Goal: Task Accomplishment & Management: Manage account settings

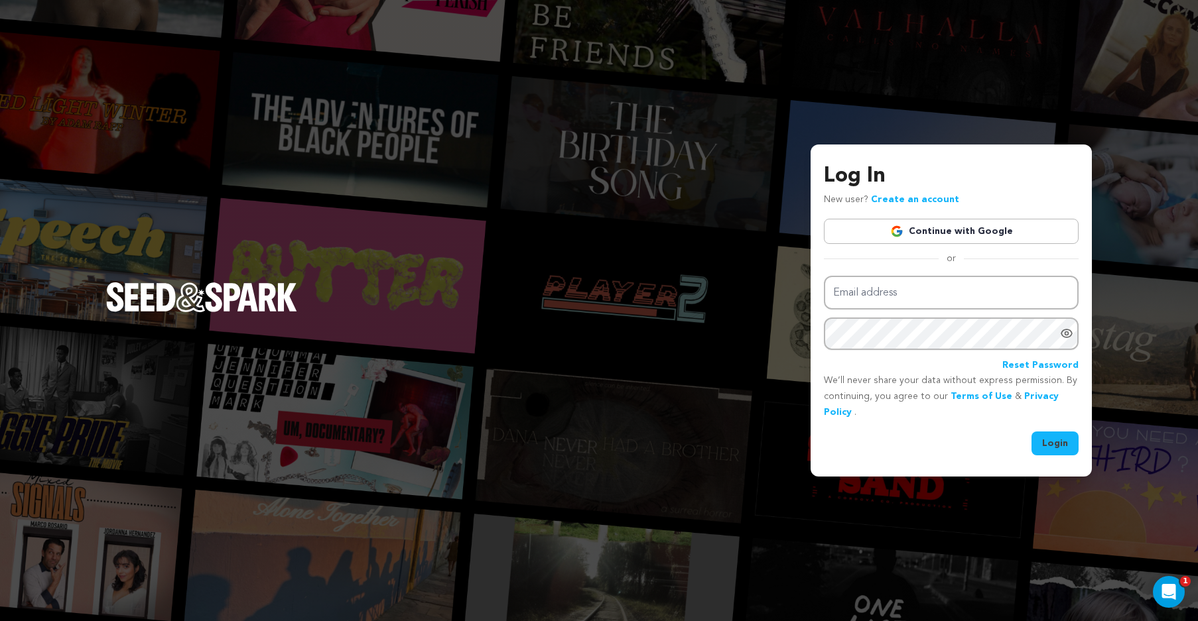
type input "sitinpretty@aol.com"
click at [1056, 438] on button "Login" at bounding box center [1054, 444] width 47 height 24
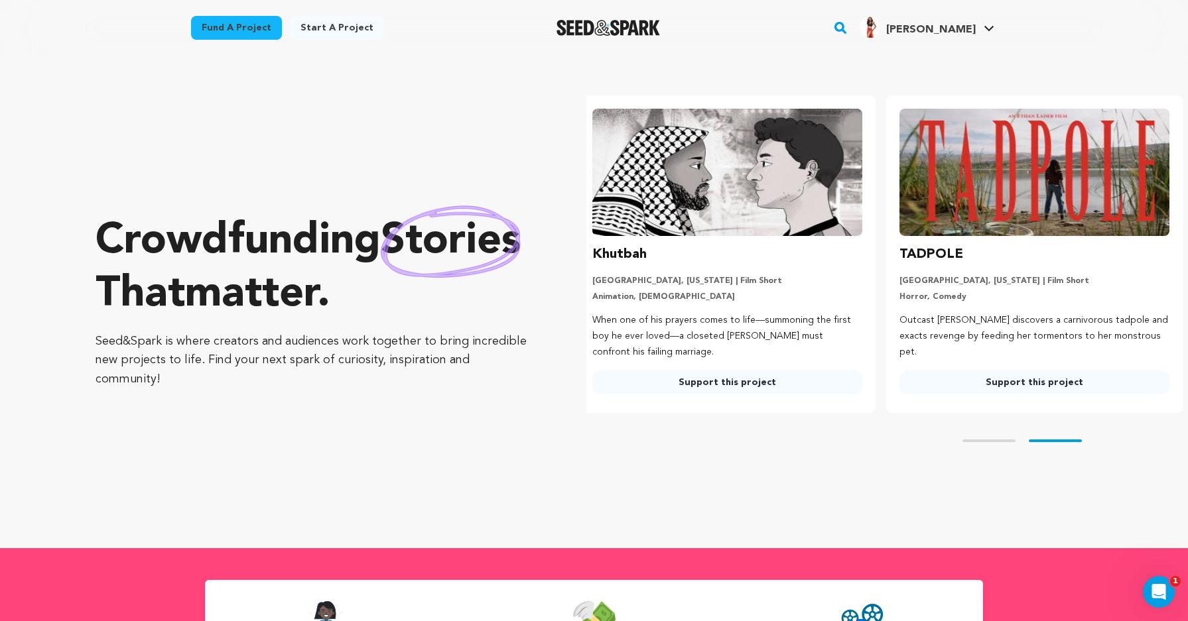
scroll to position [0, 318]
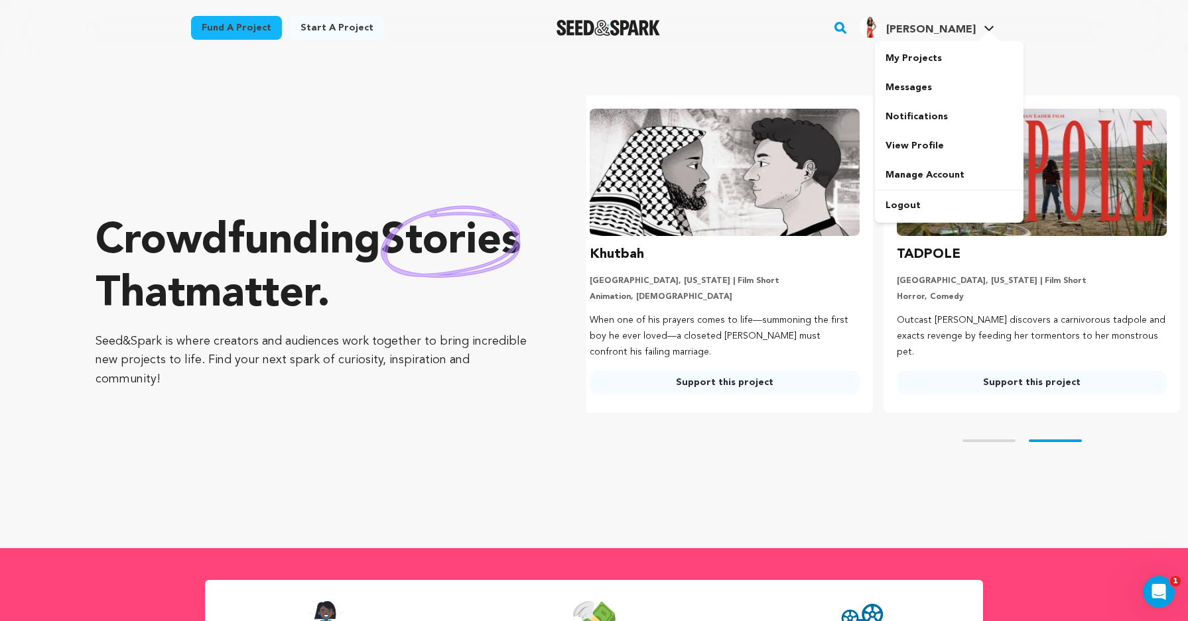
click at [984, 34] on div at bounding box center [989, 37] width 27 height 13
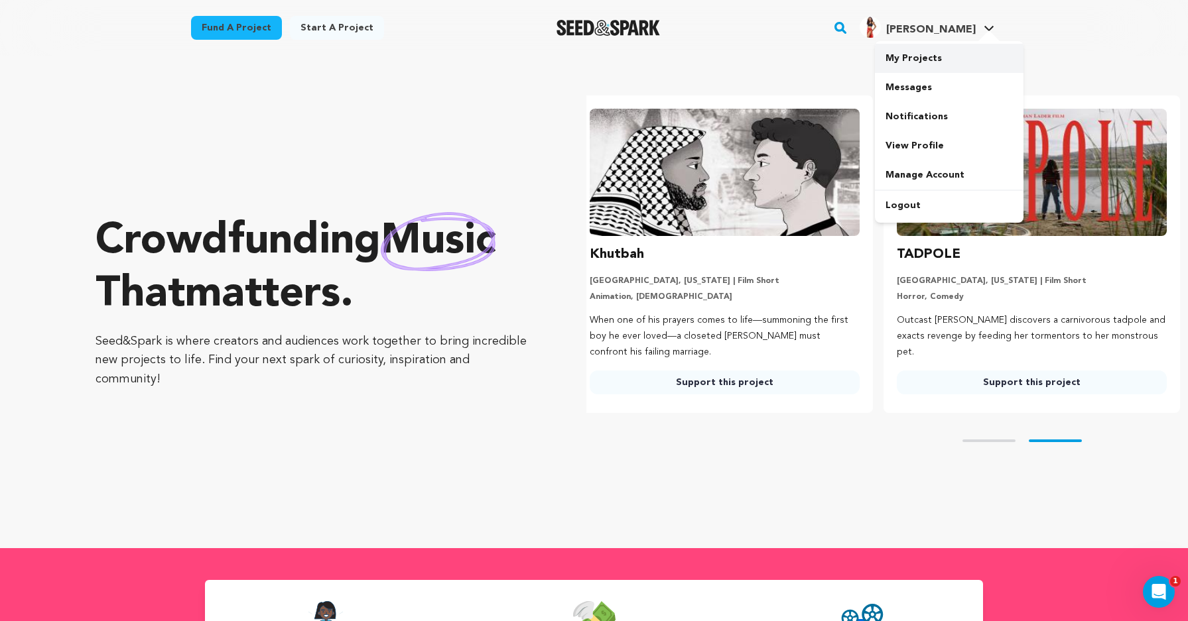
click at [945, 64] on link "My Projects" at bounding box center [949, 58] width 149 height 29
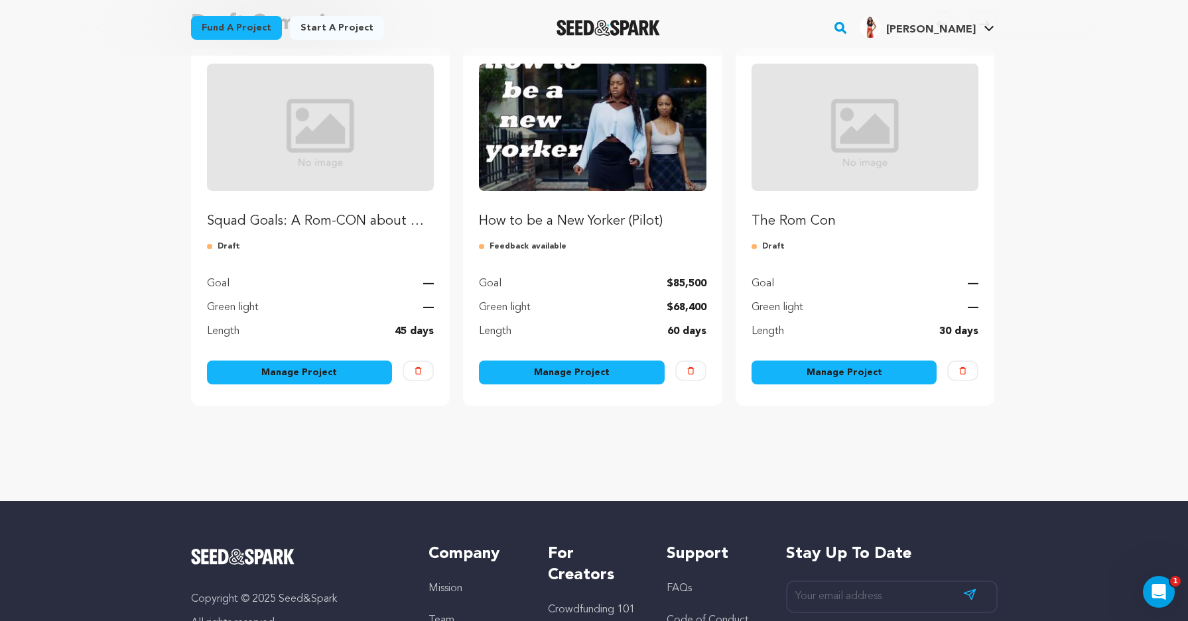
scroll to position [146, 0]
click at [319, 362] on link "Manage Project" at bounding box center [300, 372] width 186 height 24
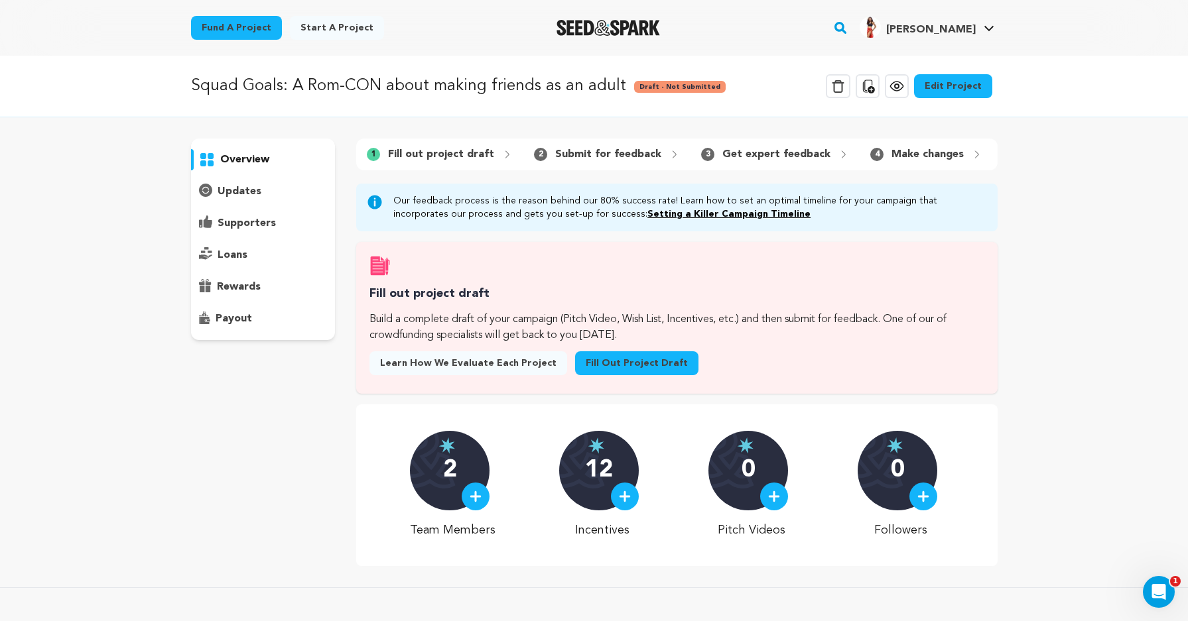
click at [961, 89] on link "Edit Project" at bounding box center [953, 86] width 78 height 24
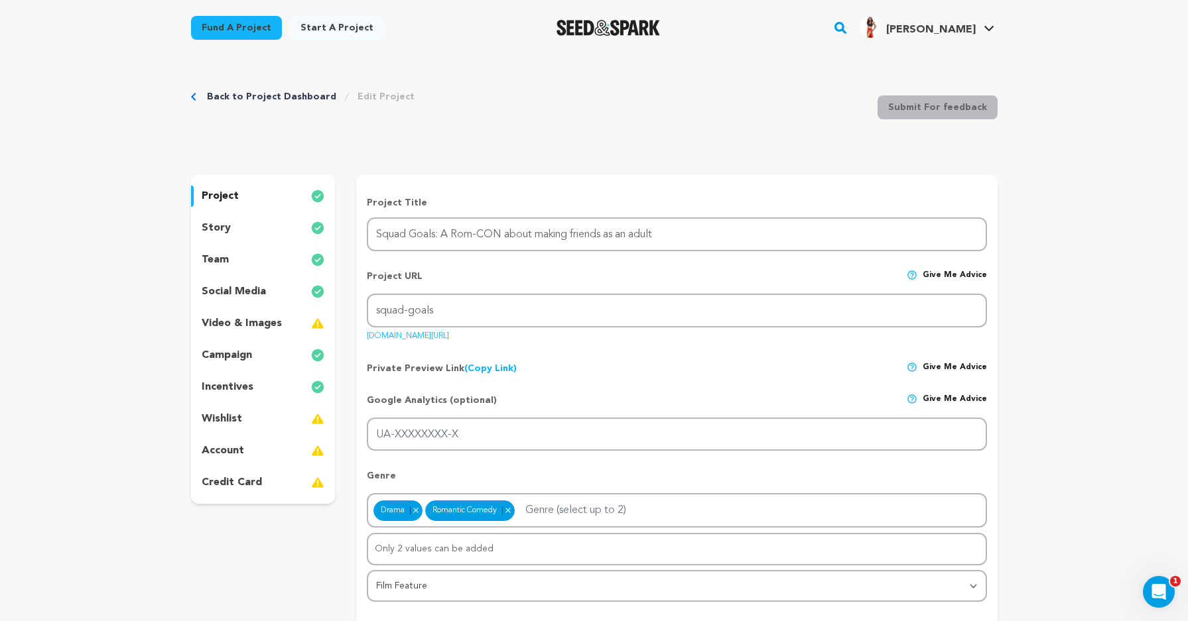
click at [263, 383] on div "incentives" at bounding box center [263, 387] width 145 height 21
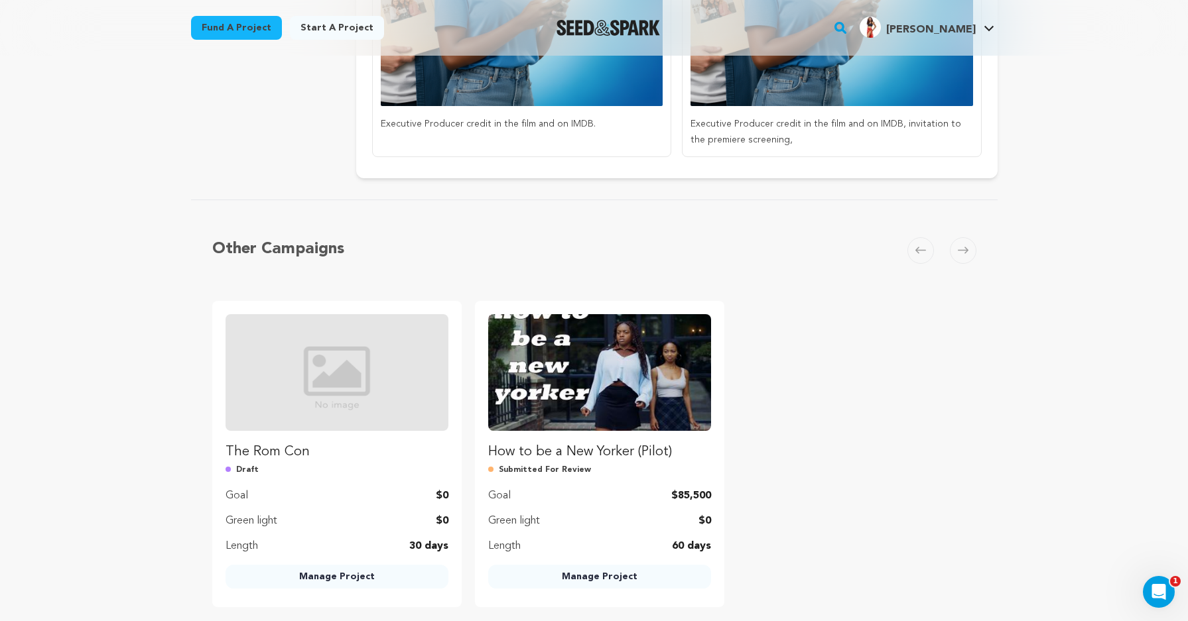
scroll to position [2656, 0]
